Goal: Information Seeking & Learning: Learn about a topic

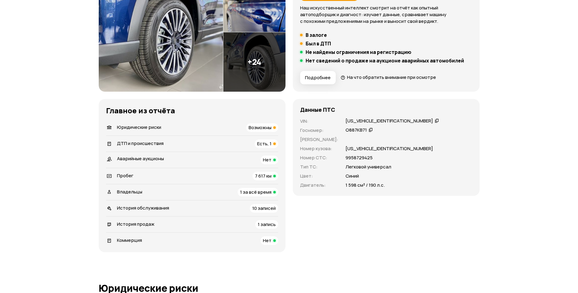
scroll to position [61, 0]
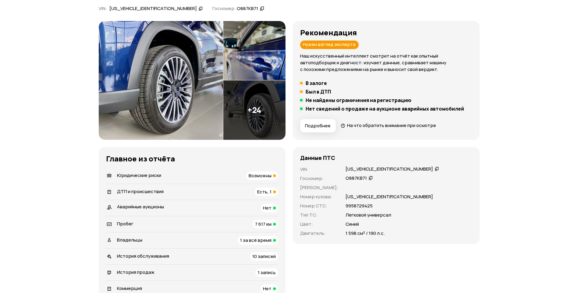
click at [315, 93] on h5 "Был в ДТП" at bounding box center [318, 92] width 25 height 6
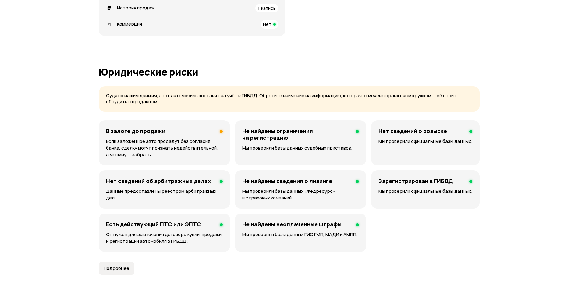
scroll to position [396, 0]
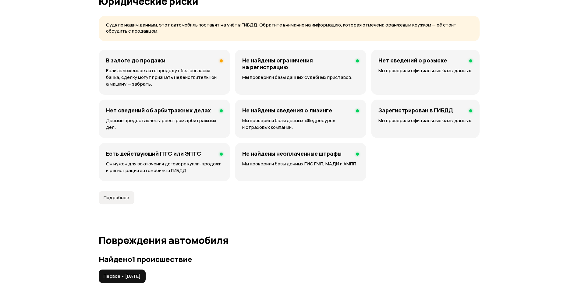
click at [164, 57] on div "В залоге до продажи" at bounding box center [164, 60] width 117 height 7
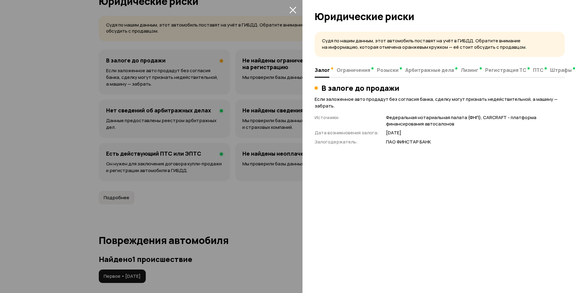
click at [290, 7] on icon "закрыть" at bounding box center [292, 9] width 7 height 7
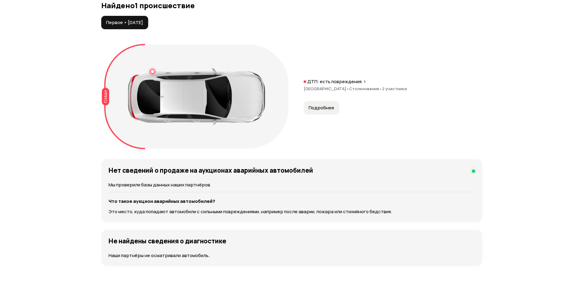
scroll to position [671, 0]
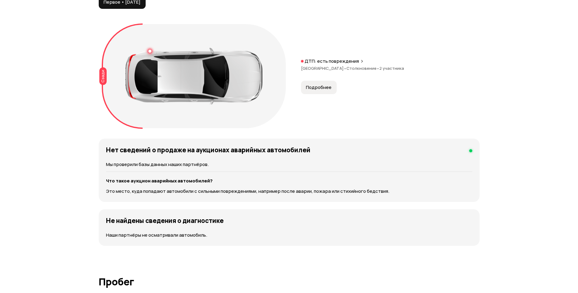
click at [311, 86] on span "Подробнее" at bounding box center [319, 87] width 26 height 6
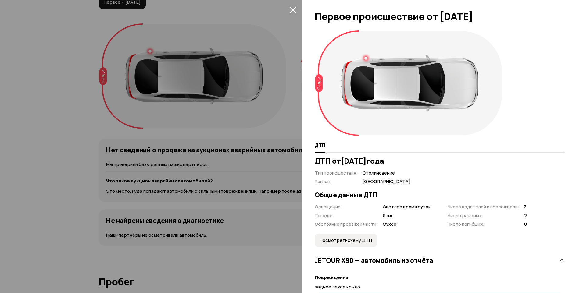
click at [294, 12] on icon "закрыть" at bounding box center [292, 9] width 7 height 7
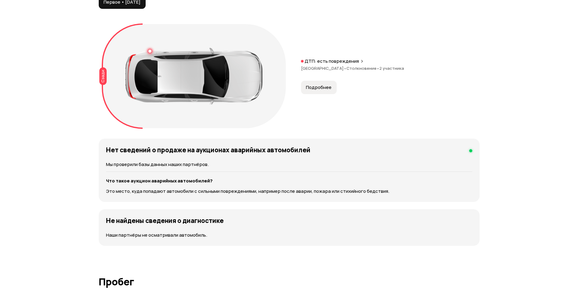
click at [319, 87] on span "Подробнее" at bounding box center [319, 87] width 26 height 6
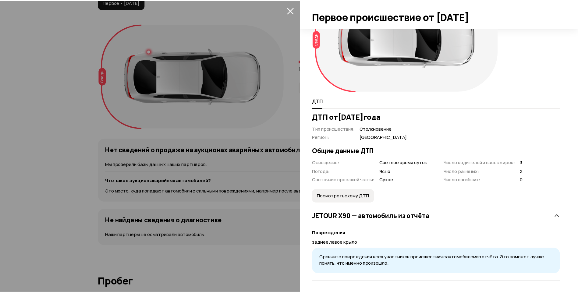
scroll to position [45, 0]
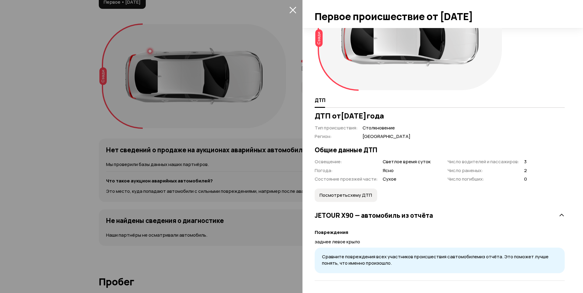
click at [293, 10] on icon "закрыть" at bounding box center [292, 10] width 7 height 7
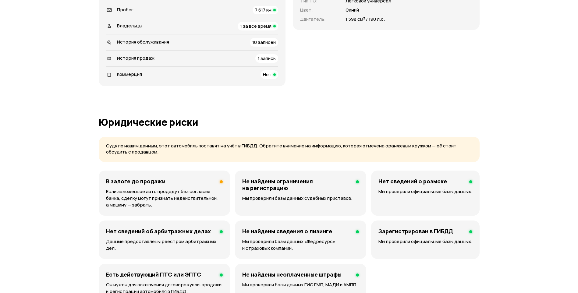
scroll to position [274, 0]
